Goal: Task Accomplishment & Management: Manage account settings

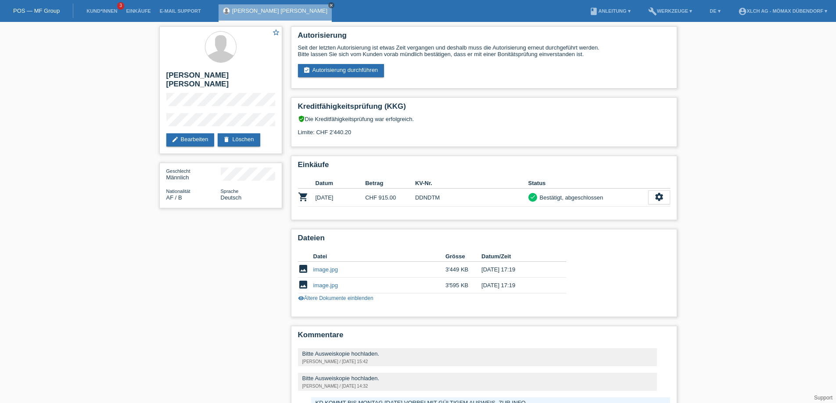
click at [329, 4] on icon "close" at bounding box center [331, 5] width 4 height 4
click at [112, 8] on li "Kund*innen 3" at bounding box center [101, 11] width 39 height 22
click at [108, 13] on link "Kund*innen" at bounding box center [101, 10] width 39 height 5
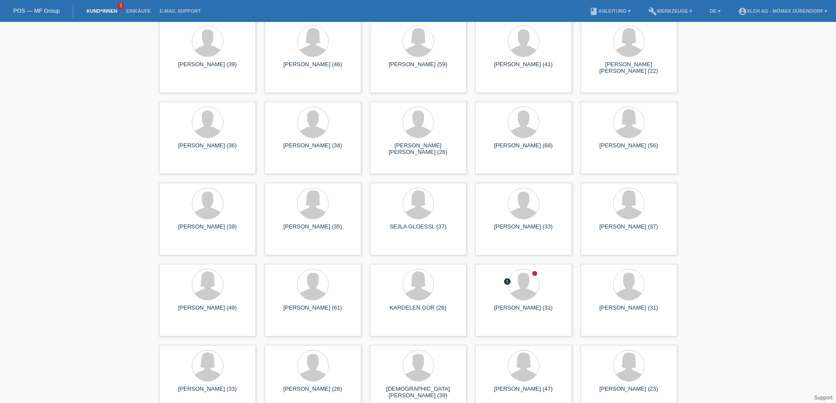
scroll to position [1711, 0]
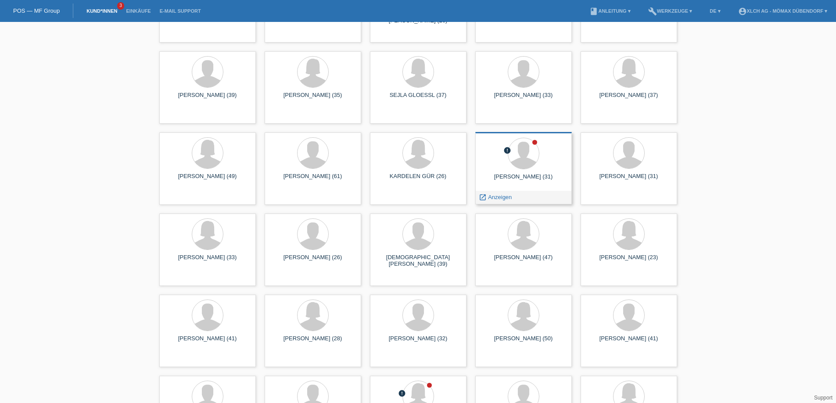
click at [552, 163] on div at bounding box center [523, 154] width 82 height 33
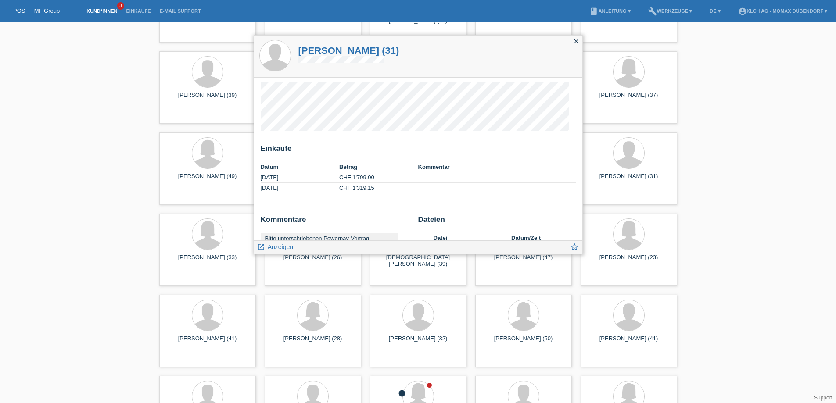
click at [579, 39] on icon "close" at bounding box center [576, 41] width 7 height 7
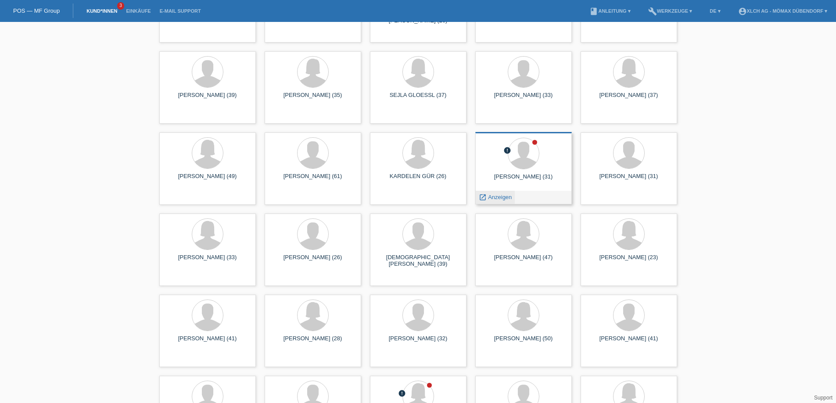
click at [492, 201] on div "launch Anzeigen" at bounding box center [495, 197] width 39 height 13
click at [482, 201] on div "launch Anzeigen" at bounding box center [495, 197] width 39 height 13
click at [482, 199] on icon "launch" at bounding box center [483, 198] width 8 height 8
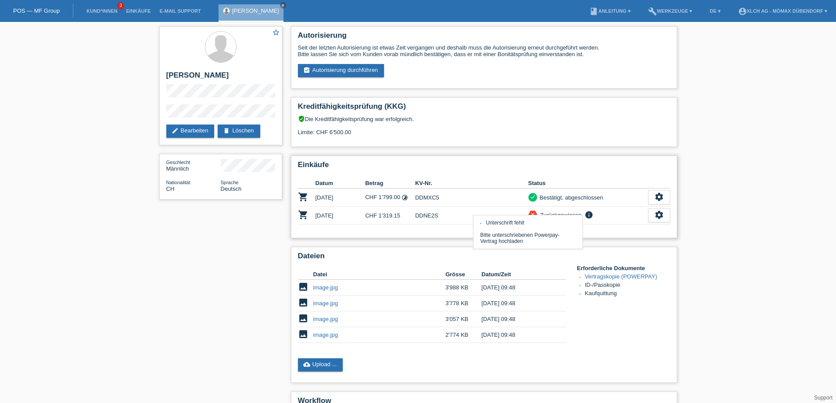
click at [588, 215] on icon "info" at bounding box center [589, 215] width 11 height 9
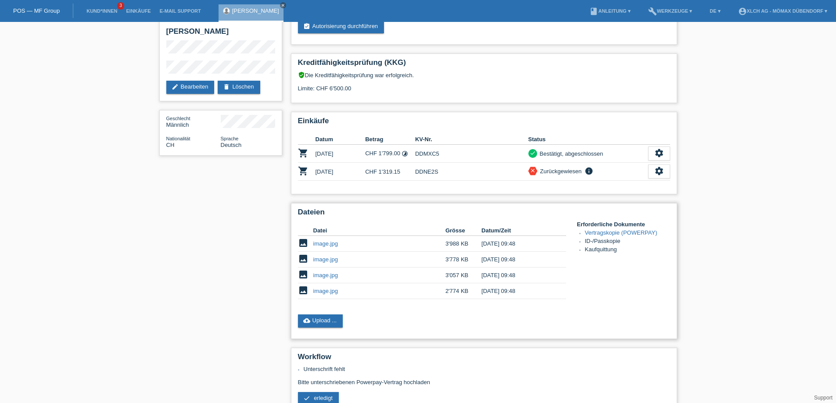
scroll to position [88, 0]
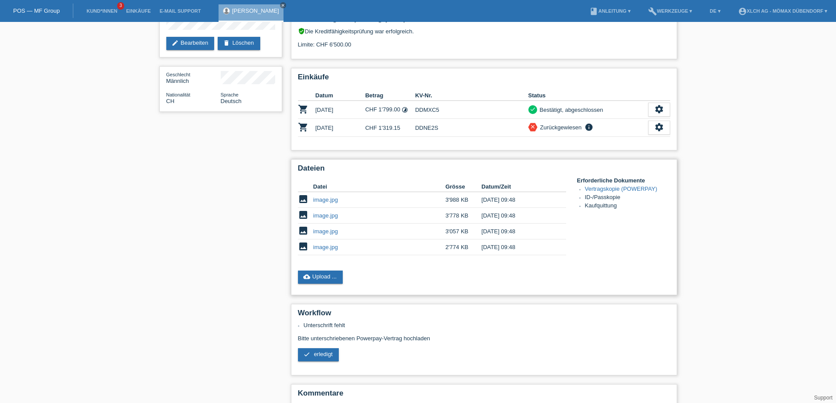
click at [319, 225] on td "image.jpg" at bounding box center [379, 232] width 132 height 16
click at [323, 231] on link "image.jpg" at bounding box center [325, 231] width 25 height 7
click at [322, 213] on link "image.jpg" at bounding box center [325, 215] width 25 height 7
click at [331, 200] on link "image.jpg" at bounding box center [325, 200] width 25 height 7
click at [320, 251] on td "image.jpg" at bounding box center [379, 248] width 132 height 16
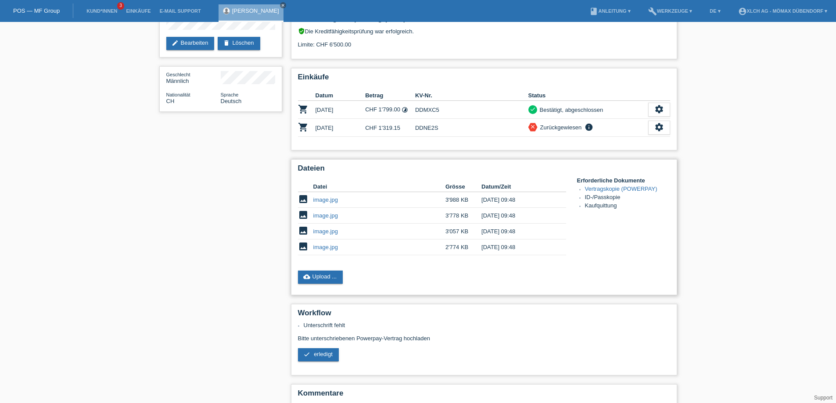
click at [323, 245] on link "image.jpg" at bounding box center [325, 247] width 25 height 7
click at [589, 129] on icon "info" at bounding box center [589, 127] width 11 height 9
click at [323, 216] on link "image.jpg" at bounding box center [325, 215] width 25 height 7
click at [331, 247] on link "image.jpg" at bounding box center [325, 247] width 25 height 7
click at [326, 230] on link "image.jpg" at bounding box center [325, 231] width 25 height 7
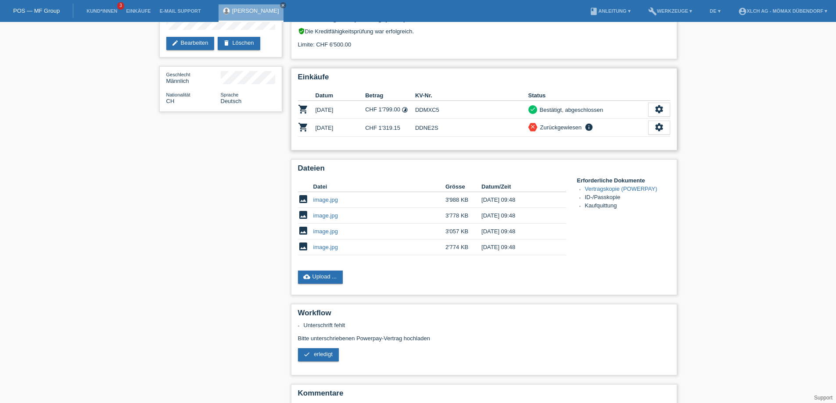
click at [427, 127] on td "DDNE2S" at bounding box center [471, 128] width 113 height 18
copy td "DDNE2S"
click at [437, 140] on div "Einkäufe Datum Betrag KV-Nr. Status shopping_cart 14.10.2023 CHF 1'799.00 timel…" at bounding box center [484, 109] width 386 height 82
click at [426, 109] on td "DDMXC5" at bounding box center [471, 110] width 113 height 18
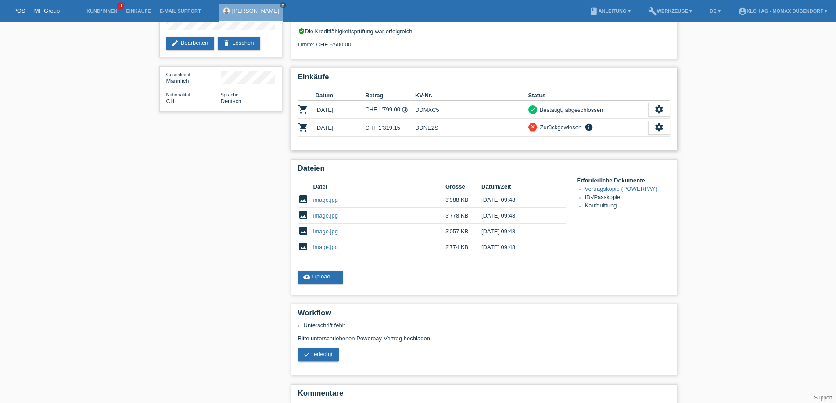
click at [426, 109] on td "DDMXC5" at bounding box center [471, 110] width 113 height 18
copy td "DDMXC5"
click at [146, 218] on div "star_border Fabian Häberli edit Bearbeiten delete Löschen Geschlecht Männlich N…" at bounding box center [418, 202] width 836 height 537
click at [591, 127] on icon "info" at bounding box center [589, 127] width 11 height 9
click at [330, 130] on td "13.09.2025" at bounding box center [341, 128] width 50 height 18
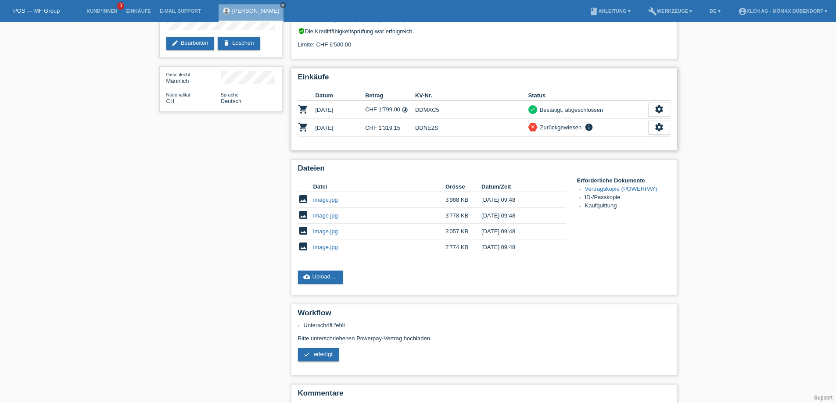
click at [306, 127] on icon "shopping_cart" at bounding box center [303, 127] width 11 height 11
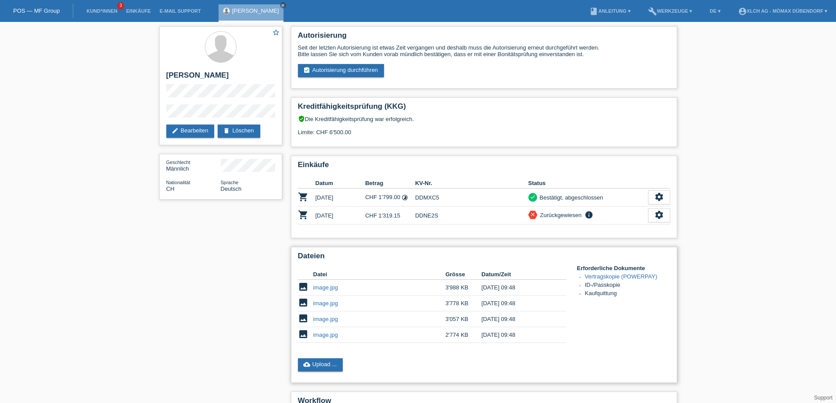
click at [330, 310] on td "image.jpg" at bounding box center [379, 304] width 132 height 16
click at [330, 306] on link "image.jpg" at bounding box center [325, 303] width 25 height 7
click at [330, 320] on link "image.jpg" at bounding box center [325, 319] width 25 height 7
click at [324, 332] on link "image.jpg" at bounding box center [325, 335] width 25 height 7
click at [402, 223] on td "CHF 1'319.15" at bounding box center [390, 216] width 50 height 18
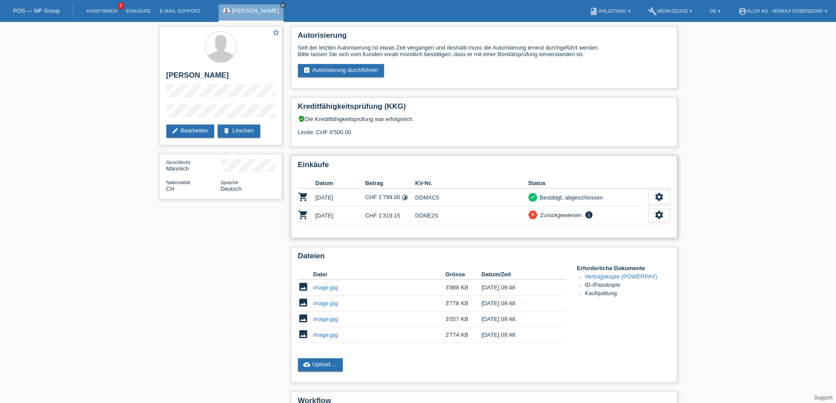
click at [426, 217] on td "DDNE2S" at bounding box center [471, 216] width 113 height 18
copy td "DDNE2S"
click at [469, 213] on td "DDNE2S" at bounding box center [471, 216] width 113 height 18
click at [428, 197] on td "DDMXC5" at bounding box center [471, 198] width 113 height 18
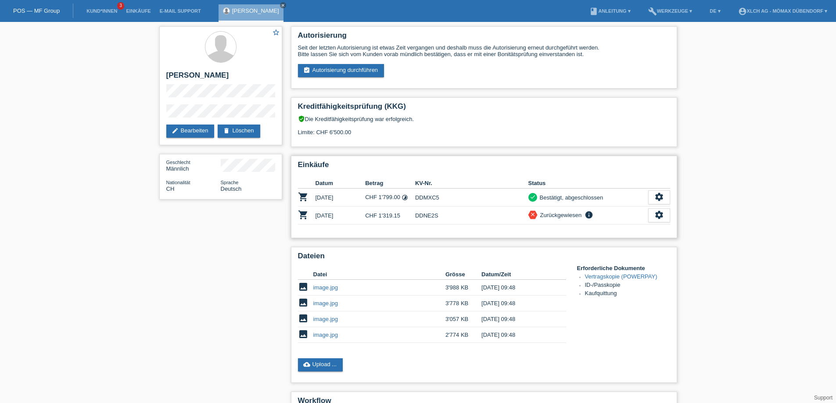
click at [428, 197] on td "DDMXC5" at bounding box center [471, 198] width 113 height 18
copy td "DDMXC5"
click at [323, 320] on link "image.jpg" at bounding box center [325, 319] width 25 height 7
drag, startPoint x: 415, startPoint y: 217, endPoint x: 451, endPoint y: 214, distance: 36.6
click at [451, 214] on td "DDNE2S" at bounding box center [471, 216] width 113 height 18
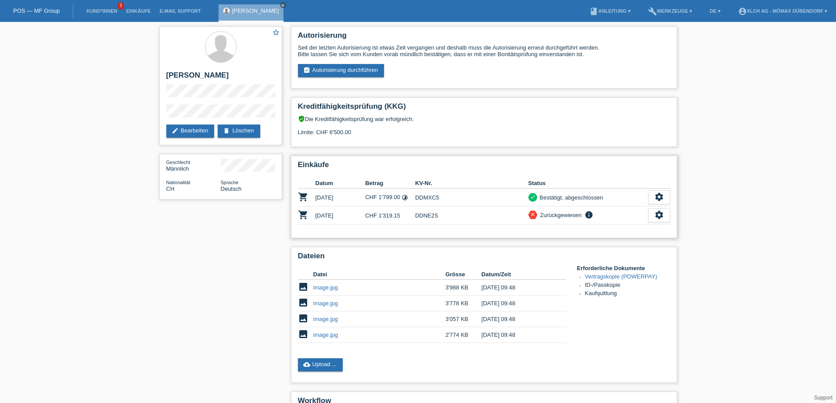
click at [451, 214] on td "DDNE2S" at bounding box center [471, 216] width 113 height 18
click at [330, 303] on link "image.jpg" at bounding box center [325, 303] width 25 height 7
click at [331, 319] on link "image.jpg" at bounding box center [325, 319] width 25 height 7
click at [333, 337] on link "image.jpg" at bounding box center [325, 335] width 25 height 7
click at [463, 236] on div "Einkäufe Datum Betrag KV-Nr. Status shopping_cart 14.10.2023 CHF 1'799.00 timel…" at bounding box center [484, 197] width 386 height 82
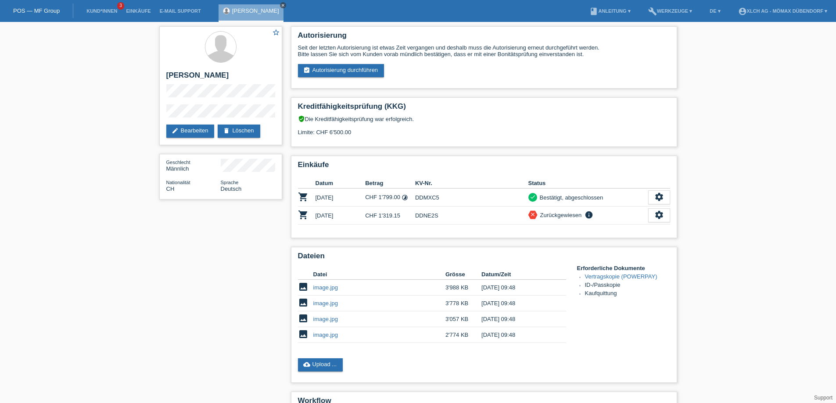
click at [281, 5] on icon "close" at bounding box center [283, 5] width 4 height 4
click at [98, 14] on li "Kund*innen 3" at bounding box center [101, 11] width 39 height 22
click at [108, 11] on link "Kund*innen" at bounding box center [101, 10] width 39 height 5
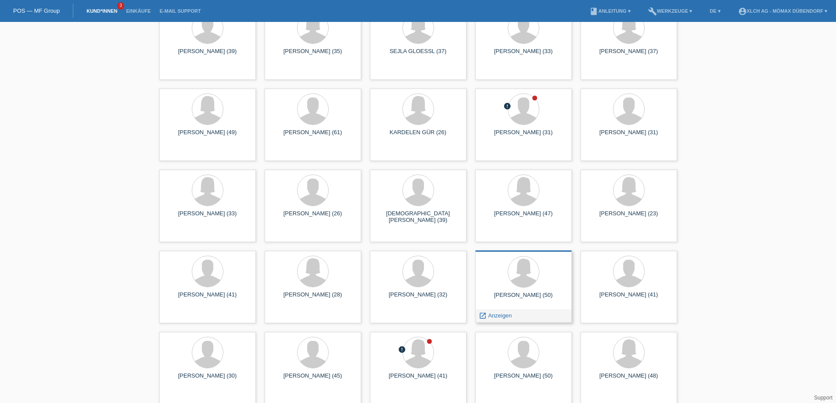
scroll to position [1887, 0]
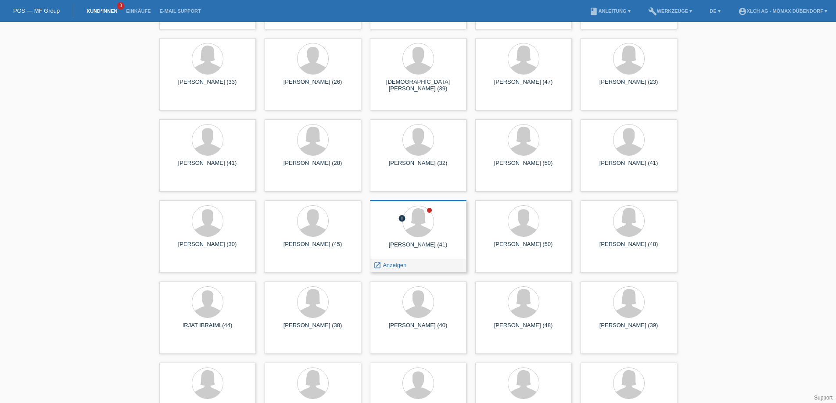
click at [410, 248] on div "Claudia Magdalena Ibara (41)" at bounding box center [418, 248] width 82 height 14
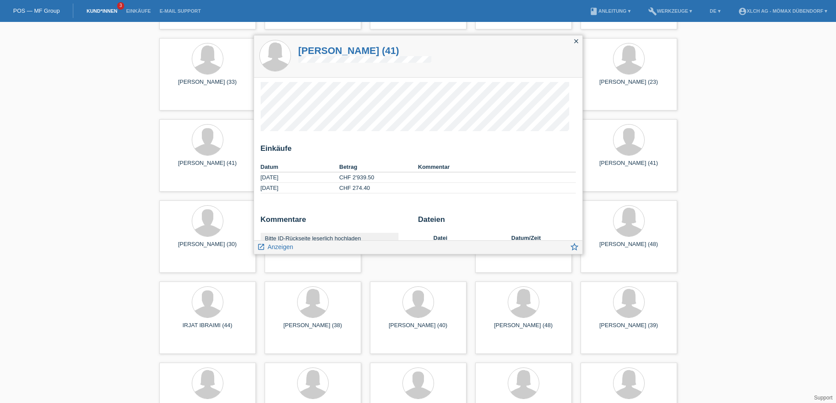
click at [577, 37] on div "close" at bounding box center [576, 42] width 12 height 13
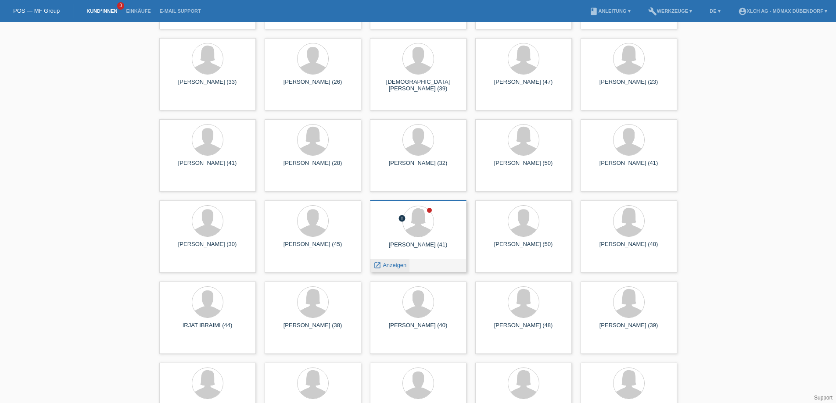
click at [386, 266] on span "Anzeigen" at bounding box center [395, 265] width 24 height 7
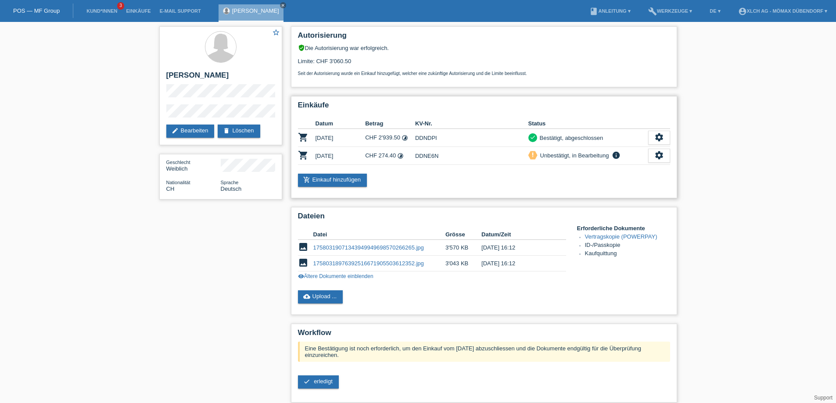
drag, startPoint x: 545, startPoint y: 158, endPoint x: 610, endPoint y: 154, distance: 65.1
click at [610, 154] on div "priority_high Unbestätigt, in Bearbeitung info Bitte vergessen Sie nicht die er…" at bounding box center [588, 156] width 120 height 10
click at [334, 247] on link "17580319071343949949698570266265.jpg" at bounding box center [368, 247] width 111 height 7
click at [333, 265] on link "17580318976392516671905503612352.jpg" at bounding box center [368, 263] width 111 height 7
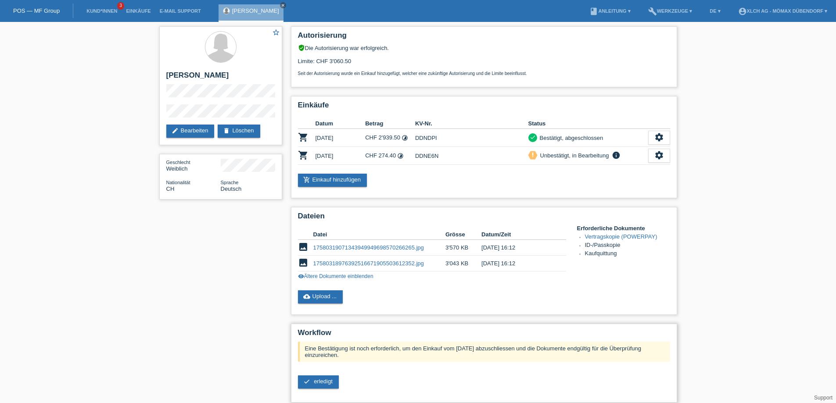
scroll to position [95, 0]
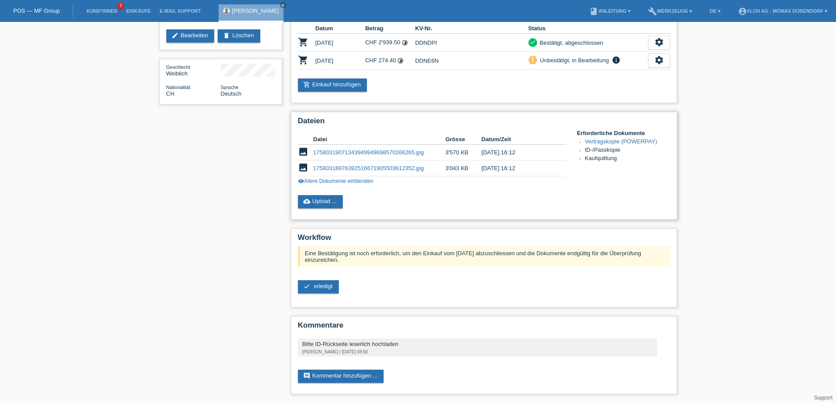
click at [396, 171] on link "17580318976392516671905503612352.jpg" at bounding box center [368, 168] width 111 height 7
click at [354, 182] on link "visibility Ältere Dokumente einblenden" at bounding box center [335, 181] width 75 height 6
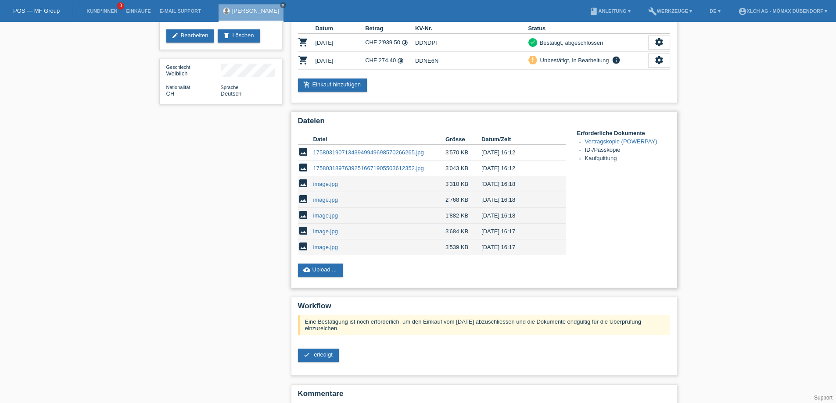
click at [328, 185] on link "image.jpg" at bounding box center [325, 184] width 25 height 7
click at [323, 218] on link "image.jpg" at bounding box center [325, 215] width 25 height 7
click at [331, 237] on td "image.jpg" at bounding box center [379, 232] width 132 height 16
click at [333, 233] on link "image.jpg" at bounding box center [325, 231] width 25 height 7
click at [323, 250] on link "image.jpg" at bounding box center [325, 247] width 25 height 7
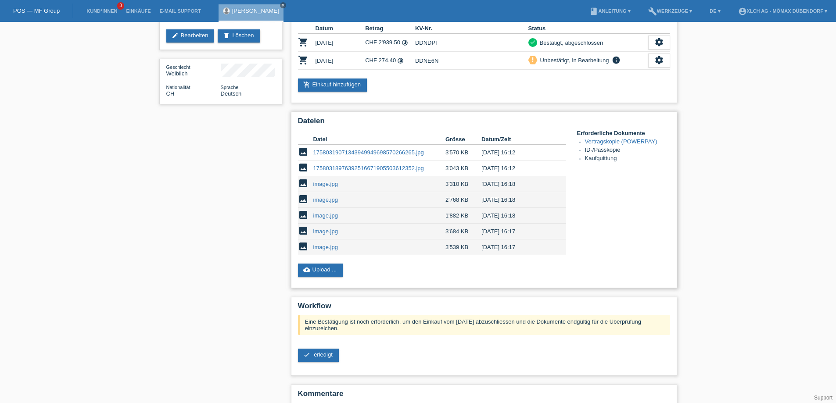
scroll to position [0, 0]
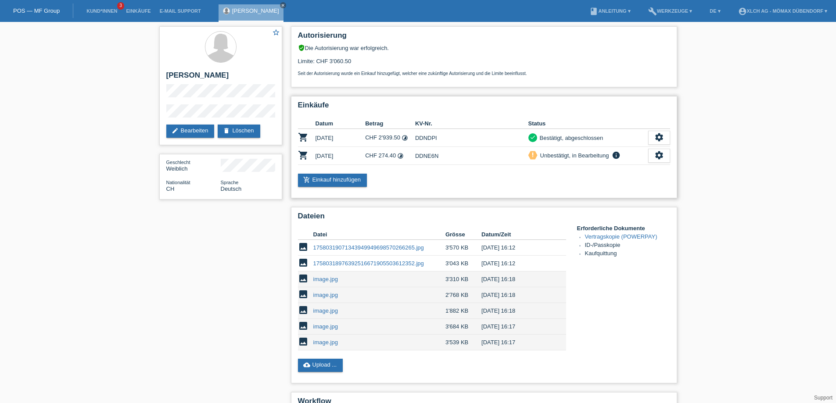
click at [428, 157] on td "DDNE6N" at bounding box center [471, 156] width 113 height 18
copy td "DDNE6N"
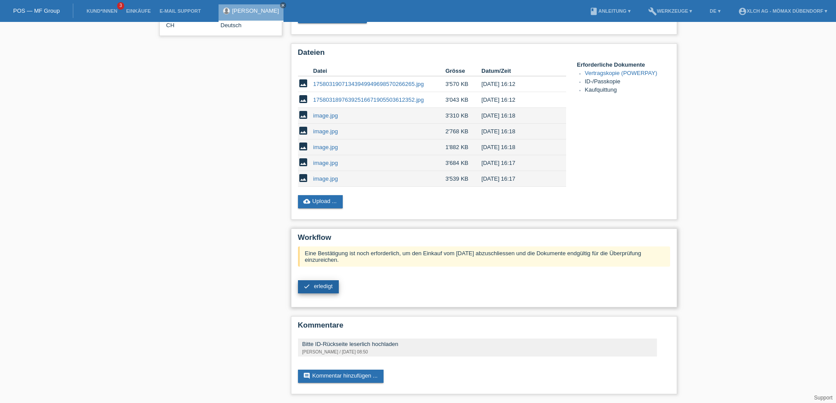
click at [316, 289] on span "erledigt" at bounding box center [323, 286] width 19 height 7
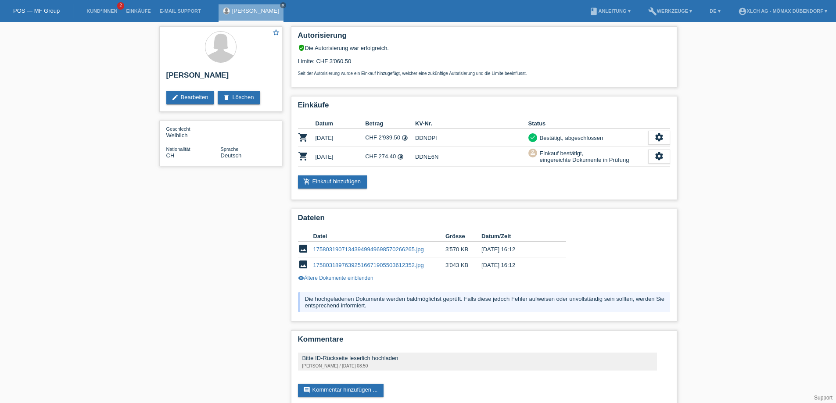
scroll to position [14, 0]
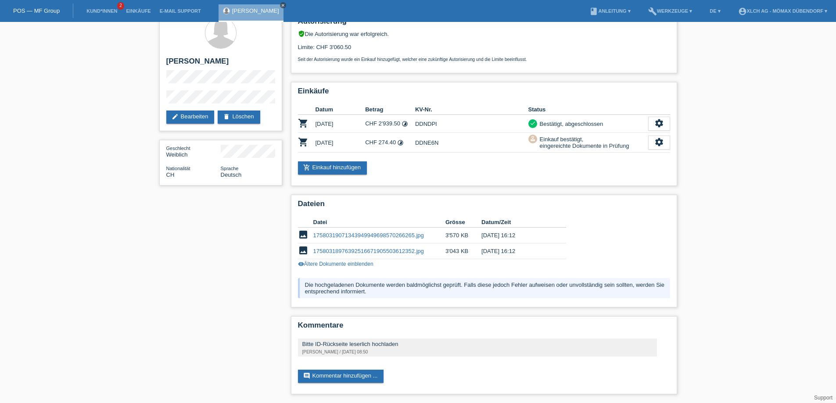
click at [285, 4] on icon "close" at bounding box center [283, 5] width 4 height 4
click at [108, 15] on li "Kund*innen 2" at bounding box center [101, 11] width 39 height 22
click at [84, 7] on li "Kund*innen 2" at bounding box center [101, 11] width 39 height 22
click at [90, 11] on link "Kund*innen" at bounding box center [101, 10] width 39 height 5
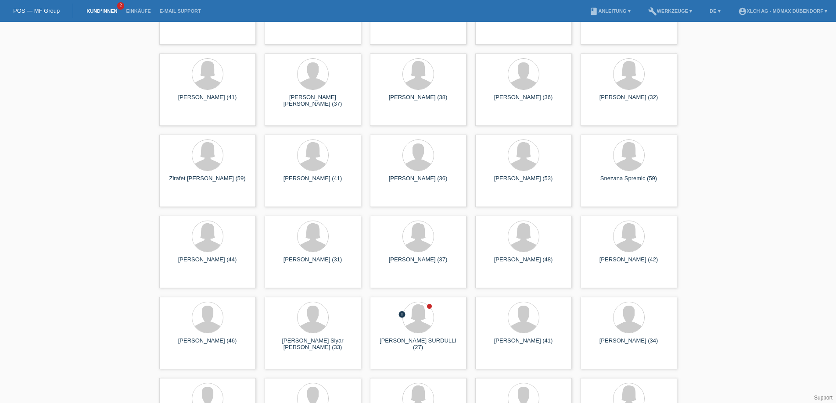
scroll to position [4564, 0]
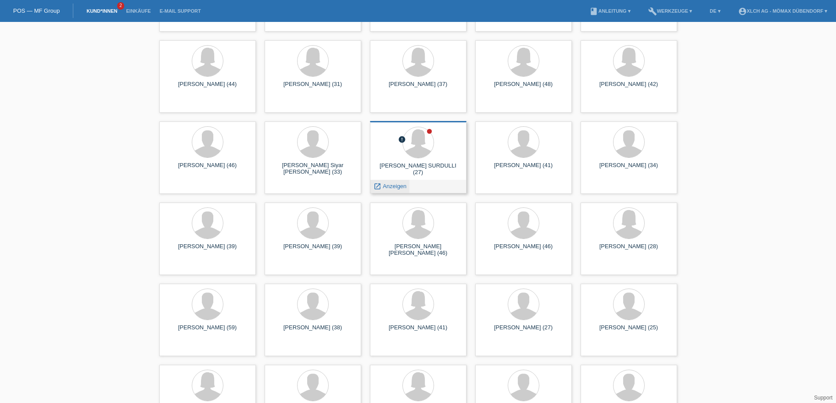
click at [397, 189] on span "Anzeigen" at bounding box center [395, 186] width 24 height 7
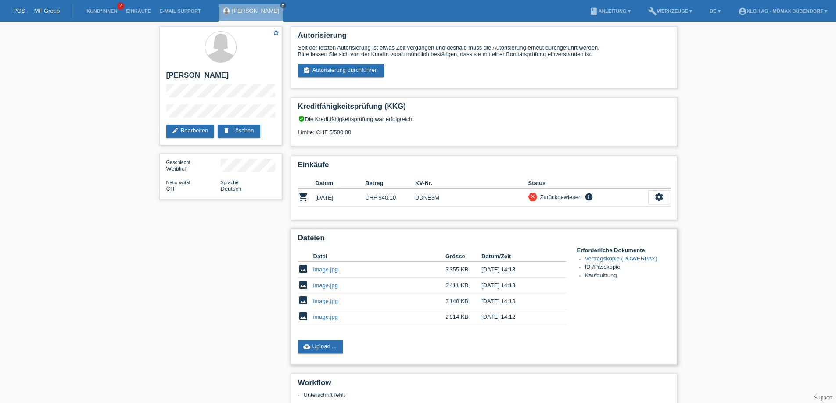
click at [322, 269] on link "image.jpg" at bounding box center [325, 269] width 25 height 7
click at [324, 303] on link "image.jpg" at bounding box center [325, 301] width 25 height 7
click at [334, 320] on td "image.jpg" at bounding box center [379, 317] width 132 height 16
click at [332, 319] on link "image.jpg" at bounding box center [325, 317] width 25 height 7
click at [432, 192] on td "DDNE3M" at bounding box center [471, 198] width 113 height 18
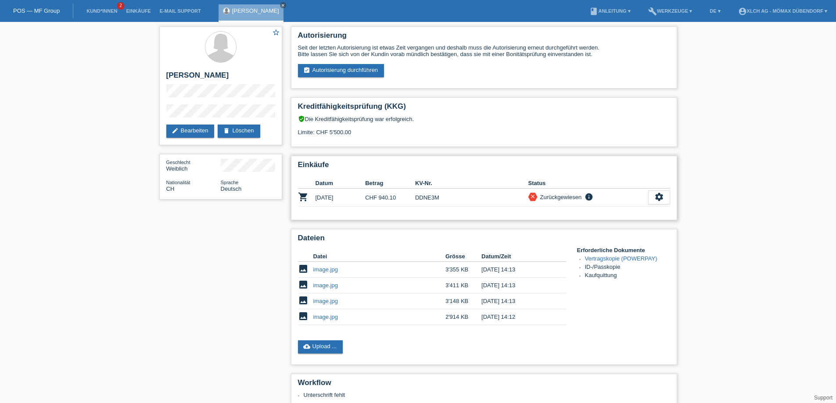
click at [432, 197] on td "DDNE3M" at bounding box center [471, 198] width 113 height 18
copy td "DDNE3M"
drag, startPoint x: 82, startPoint y: 89, endPoint x: 134, endPoint y: 0, distance: 102.3
click at [83, 88] on div "star_border ARMENDA SURDULLI edit Bearbeiten delete Löschen Geschlecht Weiblich…" at bounding box center [418, 281] width 836 height 519
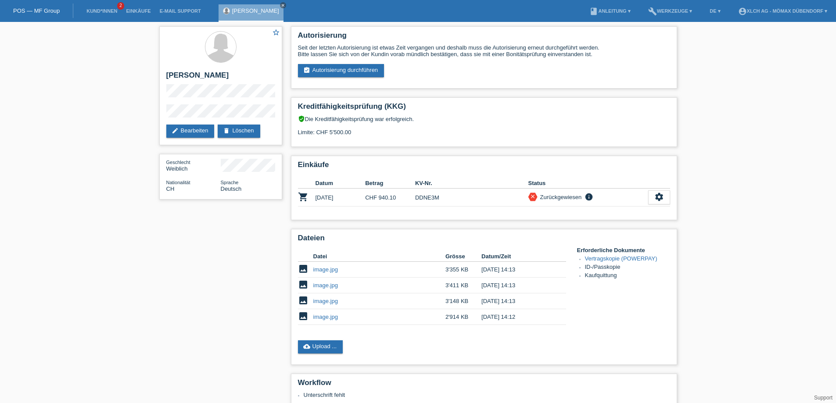
click at [30, 8] on link "POS — MF Group" at bounding box center [36, 10] width 47 height 7
